Goal: Download file/media

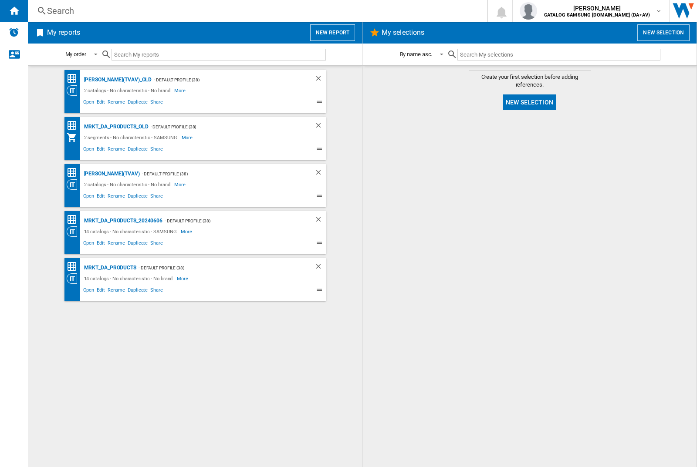
click at [110, 268] on div "MRKT_DA_PRODUCTS" at bounding box center [109, 268] width 54 height 11
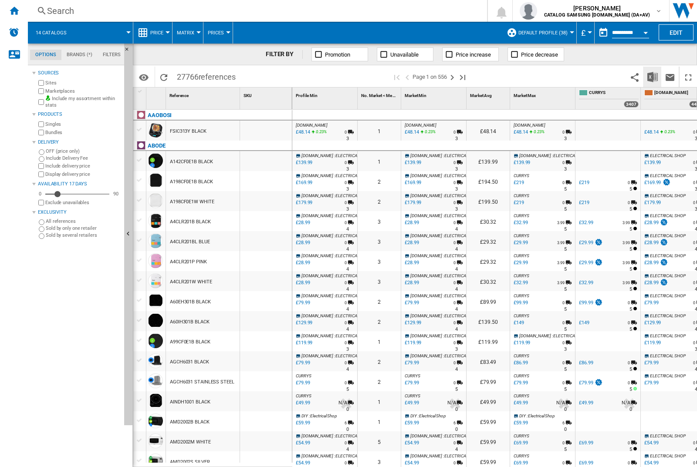
click at [652, 76] on img "Download in Excel" at bounding box center [652, 77] width 10 height 10
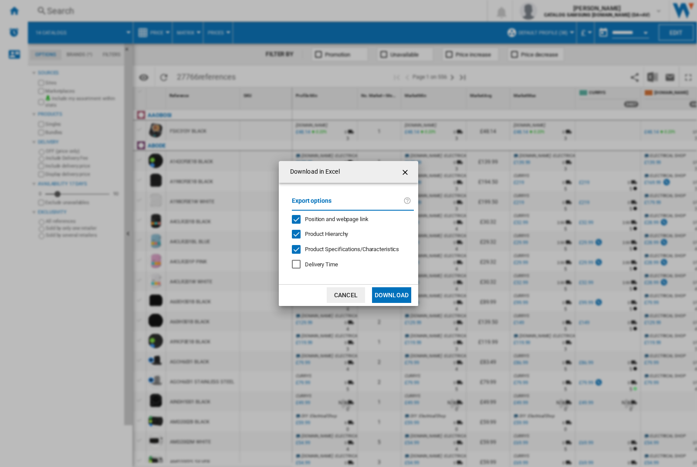
click at [331, 219] on span "Position and webpage link" at bounding box center [337, 219] width 64 height 7
click at [392, 295] on button "Download" at bounding box center [391, 295] width 39 height 16
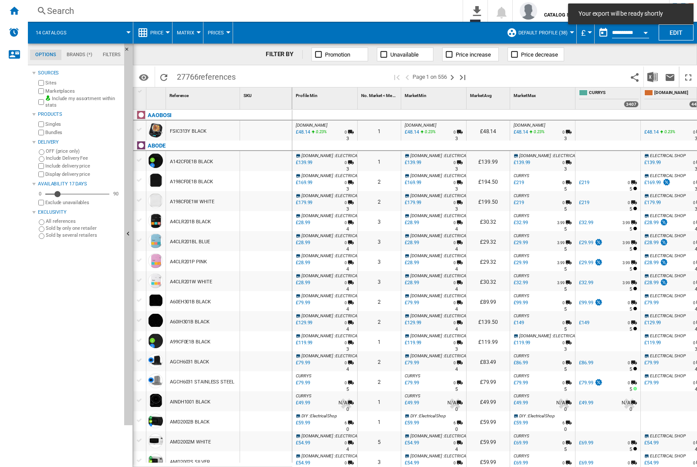
click at [276, 129] on div at bounding box center [266, 131] width 52 height 20
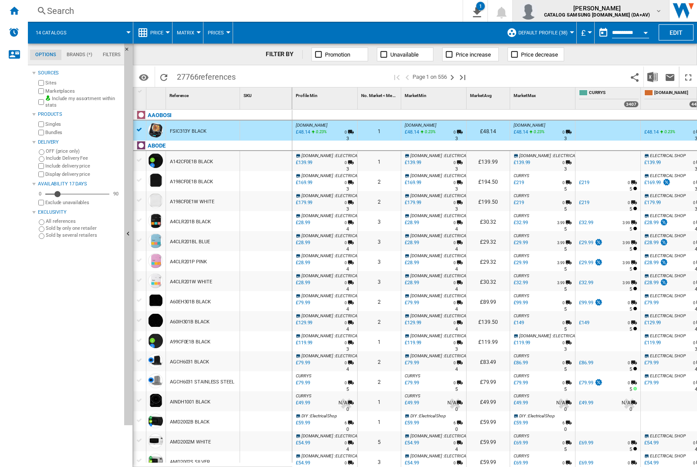
click at [537, 11] on img "button" at bounding box center [528, 10] width 17 height 17
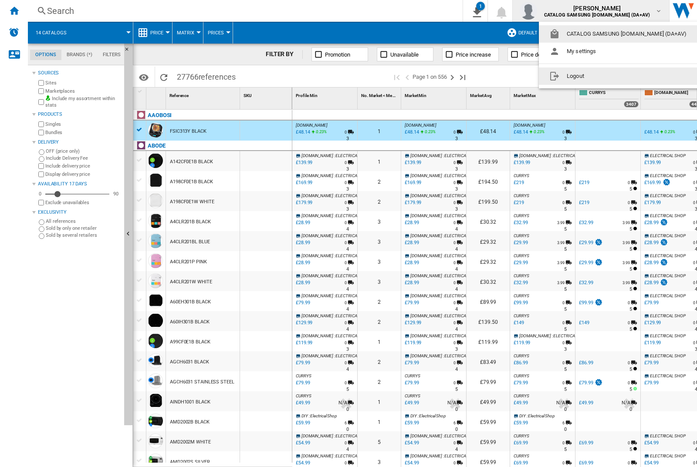
click at [606, 76] on button "Logout" at bounding box center [620, 76] width 162 height 17
